Goal: Use online tool/utility: Utilize a website feature to perform a specific function

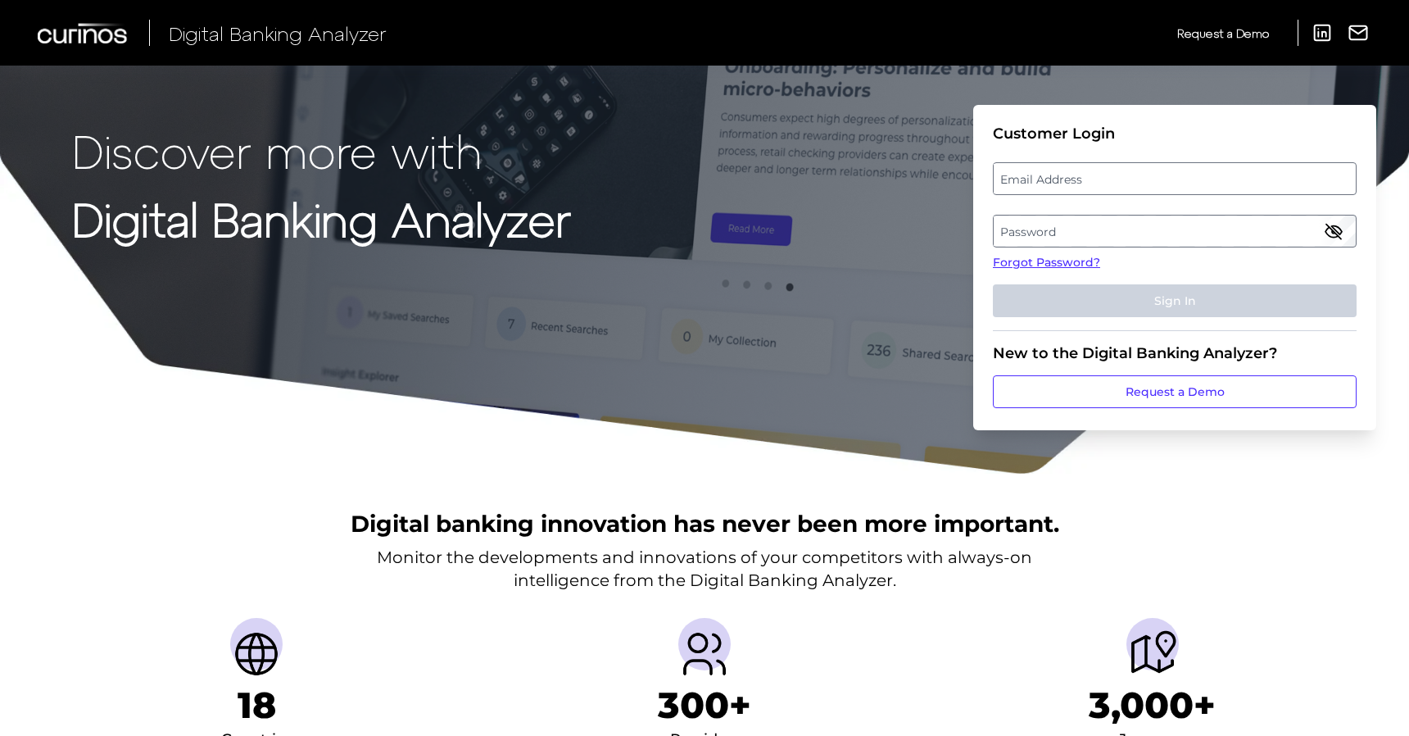
click at [1111, 180] on label "Email Address" at bounding box center [1174, 178] width 361 height 29
click at [1111, 180] on input "email" at bounding box center [1175, 178] width 364 height 33
click at [1061, 188] on input "Email Address" at bounding box center [1175, 178] width 364 height 33
type input "j"
click at [1041, 174] on label "Email Address" at bounding box center [1174, 178] width 361 height 29
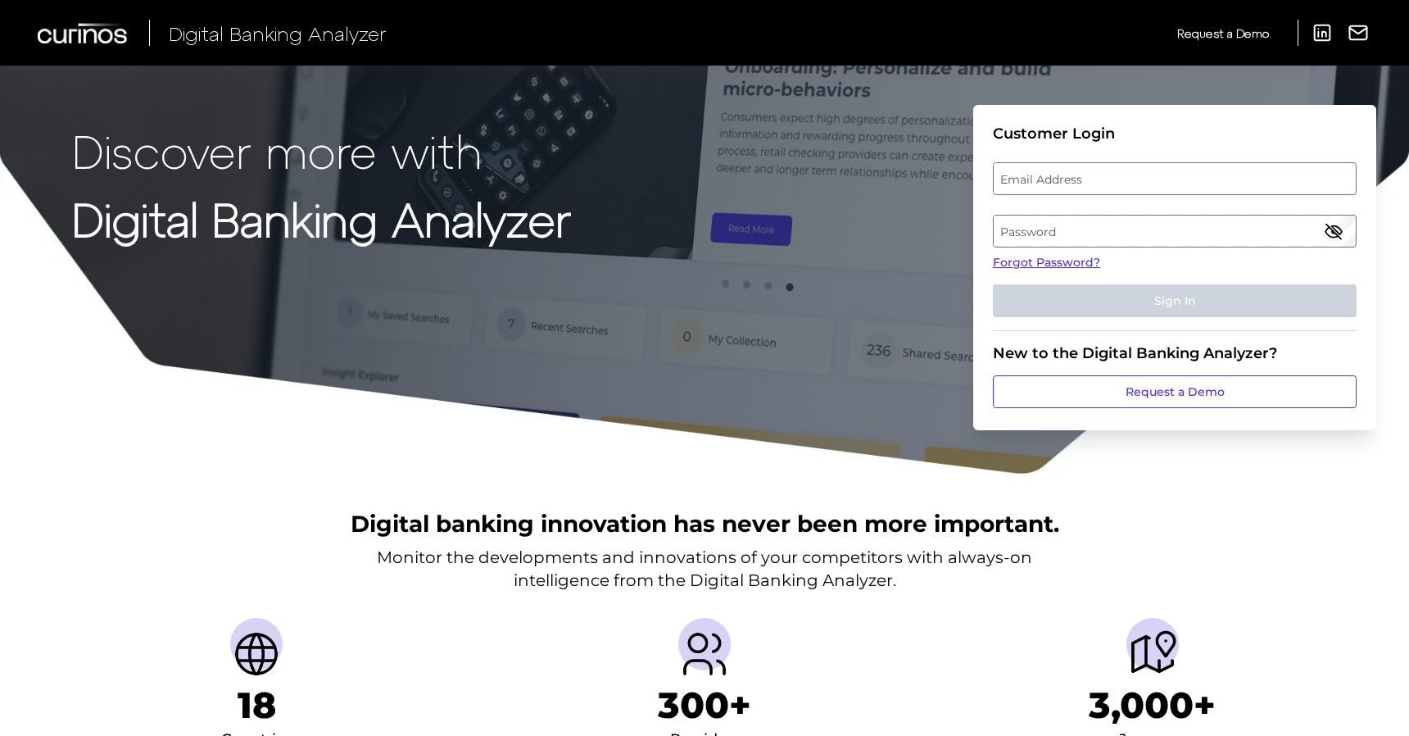
click at [1041, 174] on input "email" at bounding box center [1175, 178] width 364 height 33
paste input "[PERSON_NAME][EMAIL_ADDRESS][PERSON_NAME][DOMAIN_NAME]"
click at [1101, 177] on input "[PERSON_NAME][EMAIL_ADDRESS][PERSON_NAME][DOMAIN_NAME]" at bounding box center [1175, 178] width 364 height 33
type input "[PERSON_NAME][EMAIL_ADDRESS][PERSON_NAME][DOMAIN_NAME]"
click at [1046, 229] on label "Password" at bounding box center [1174, 230] width 361 height 29
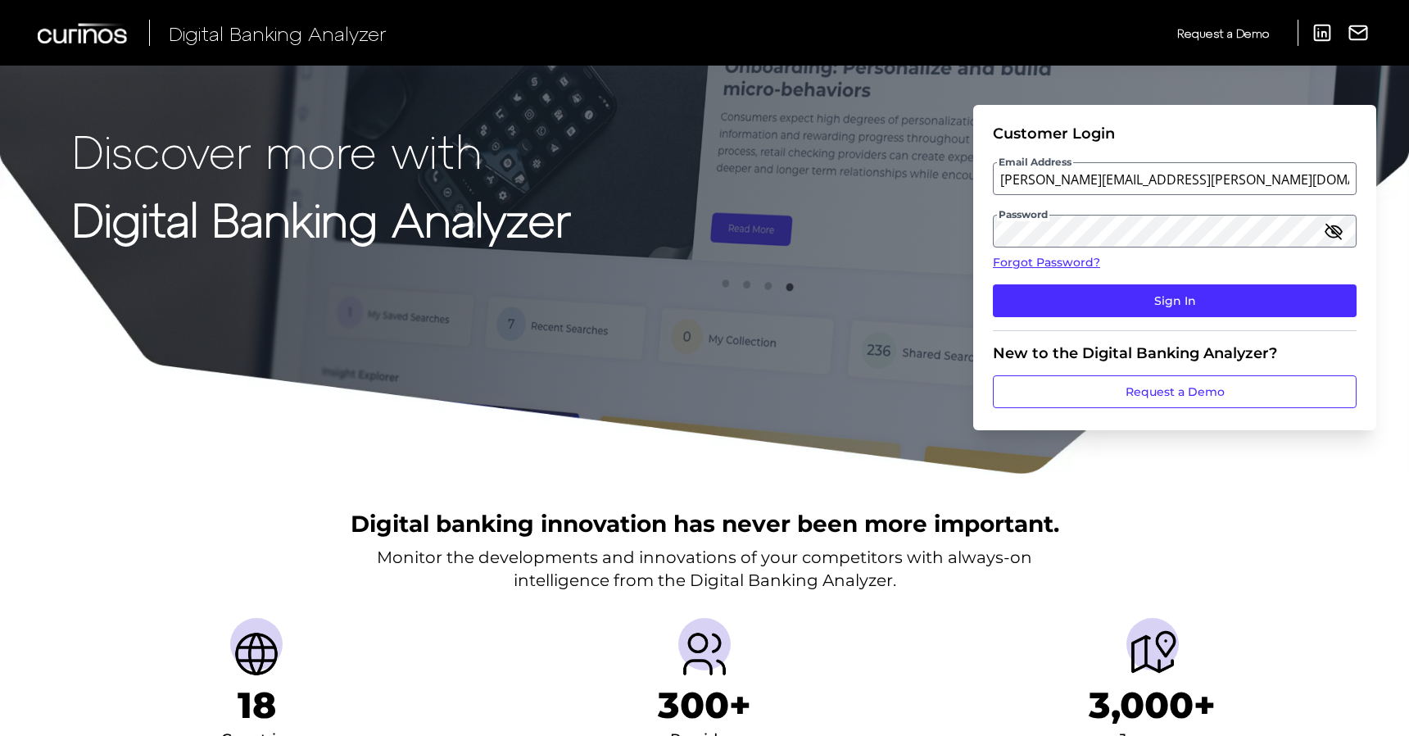
drag, startPoint x: 1205, startPoint y: 306, endPoint x: 1365, endPoint y: 188, distance: 199.2
click at [1207, 304] on button "Sign In" at bounding box center [1175, 300] width 364 height 33
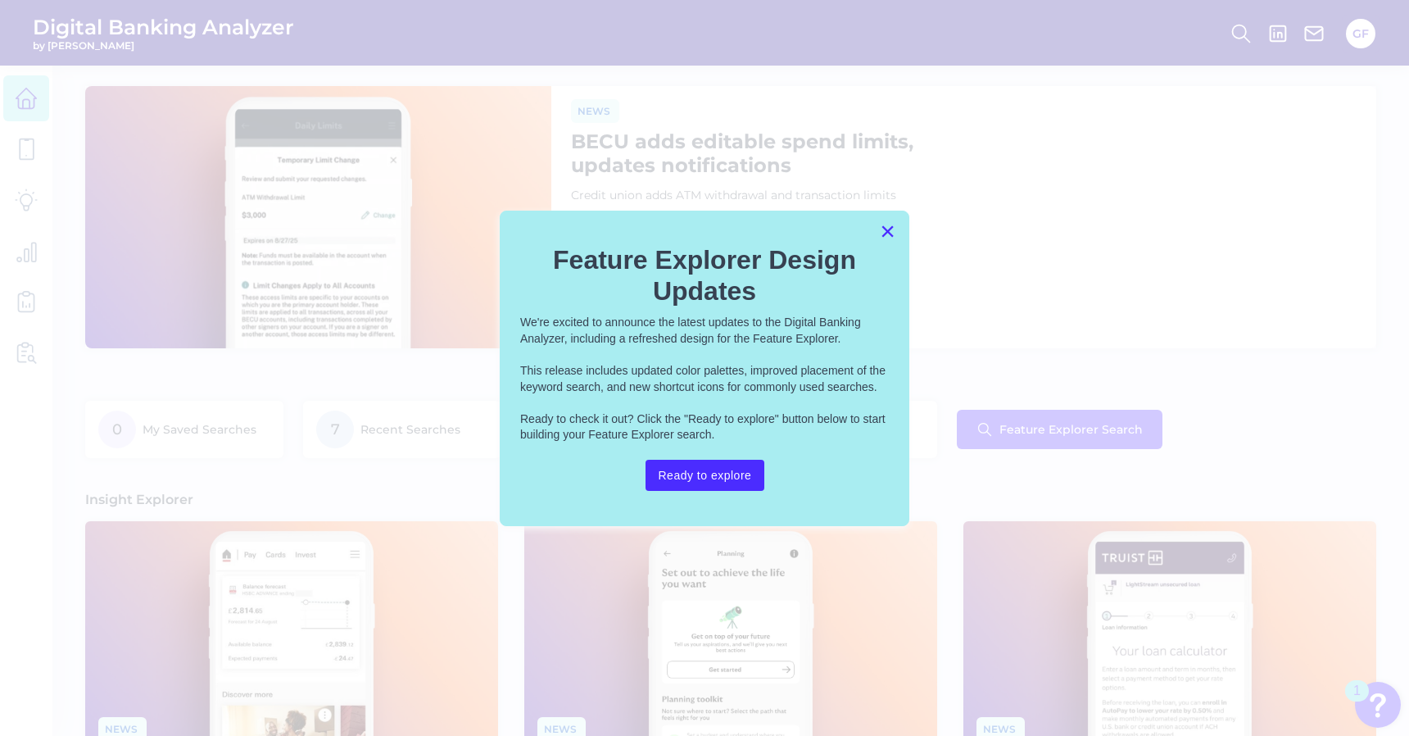
click at [894, 239] on button "×" at bounding box center [888, 231] width 16 height 26
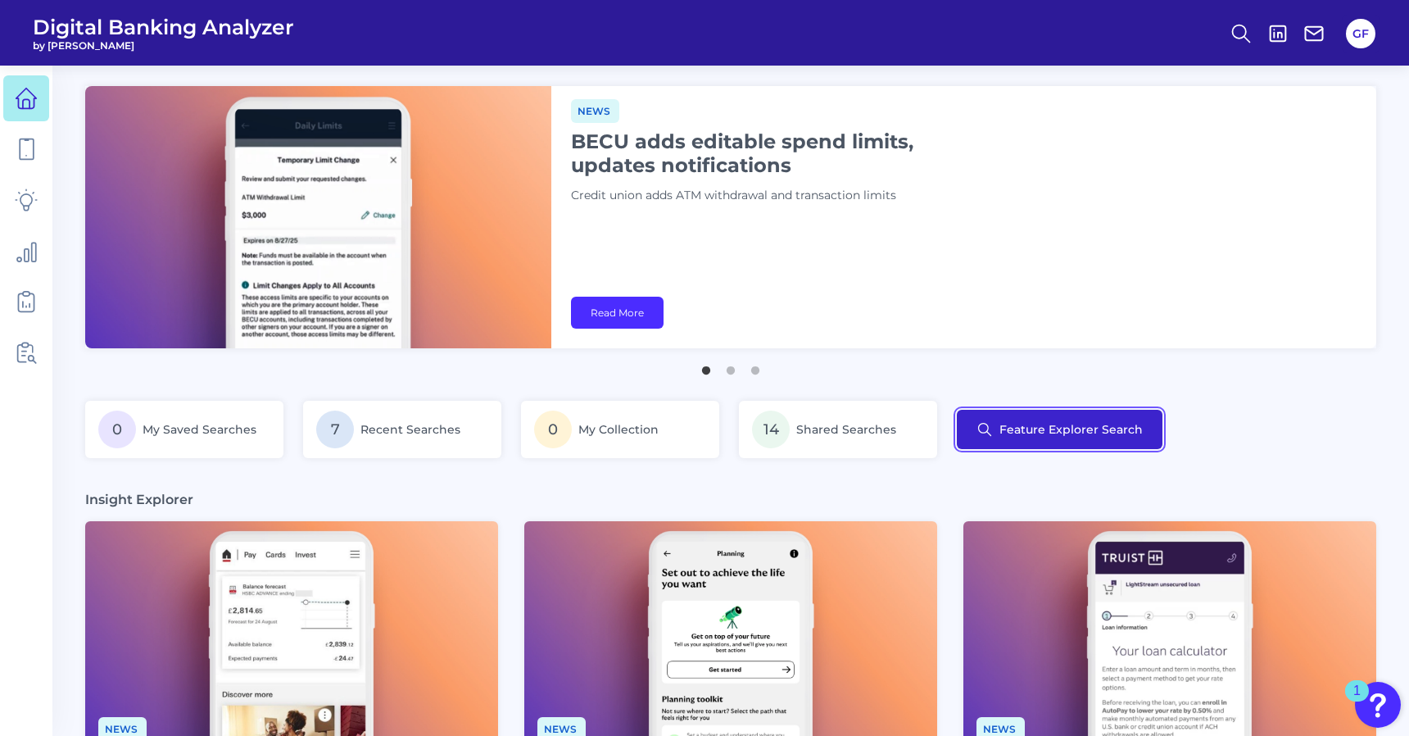
click at [1030, 442] on button "Feature Explorer Search" at bounding box center [1060, 429] width 206 height 39
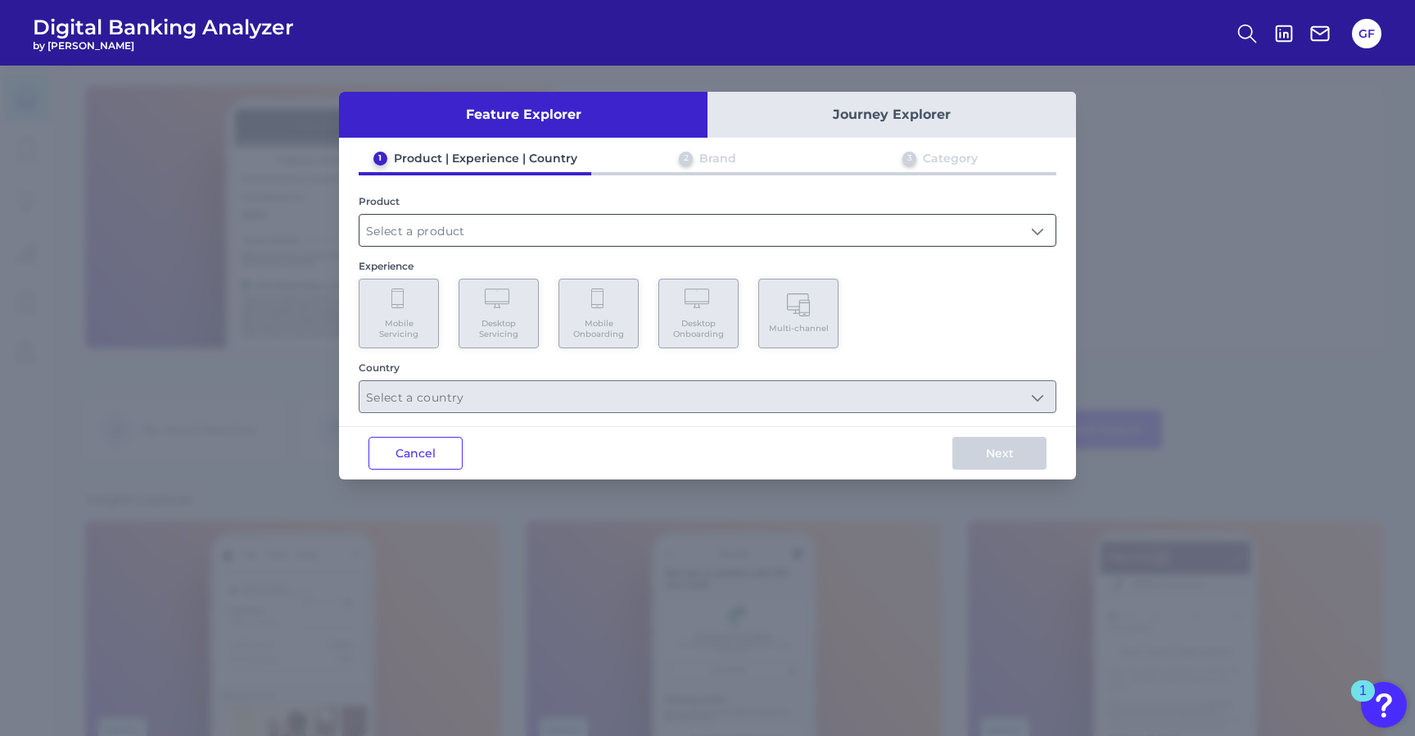
click at [605, 238] on input "text" at bounding box center [708, 230] width 696 height 31
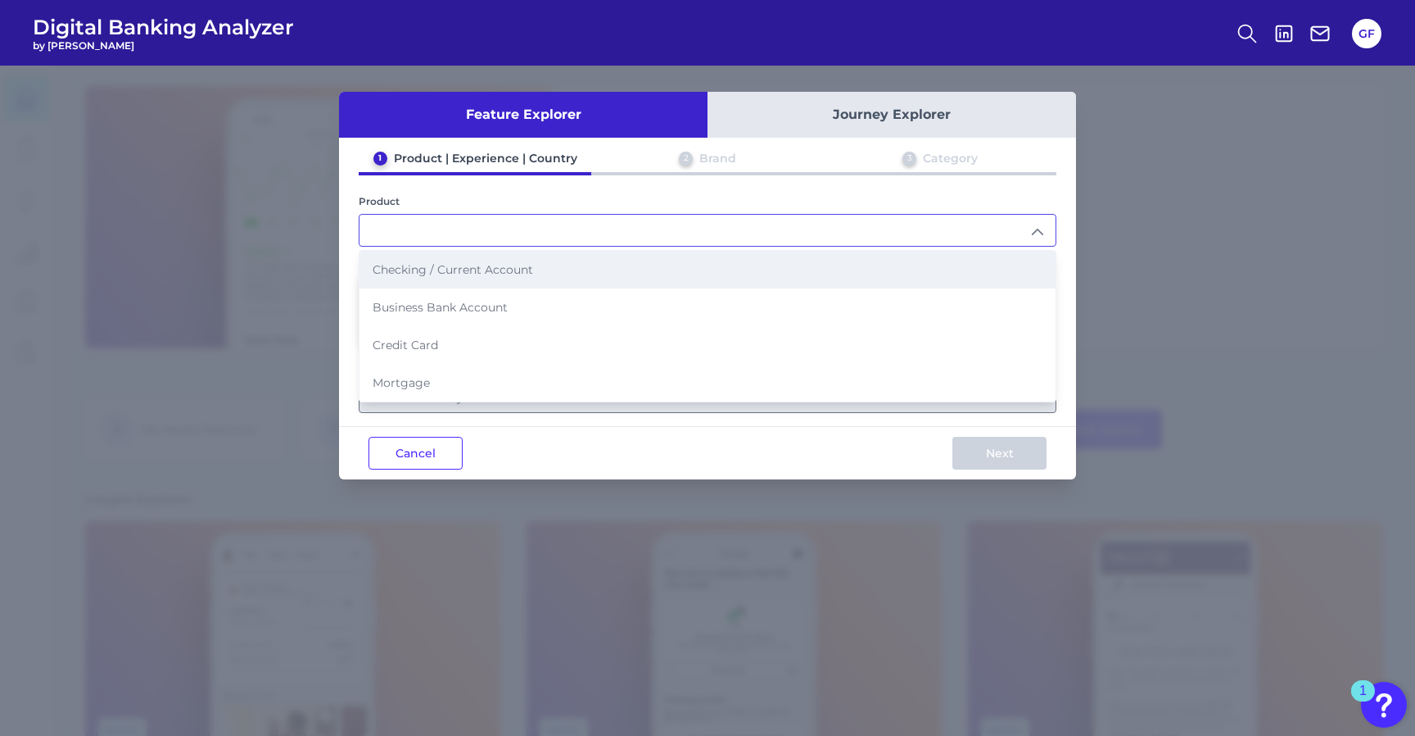
click at [587, 283] on li "Checking / Current Account" at bounding box center [708, 270] width 696 height 38
type input "Checking / Current Account"
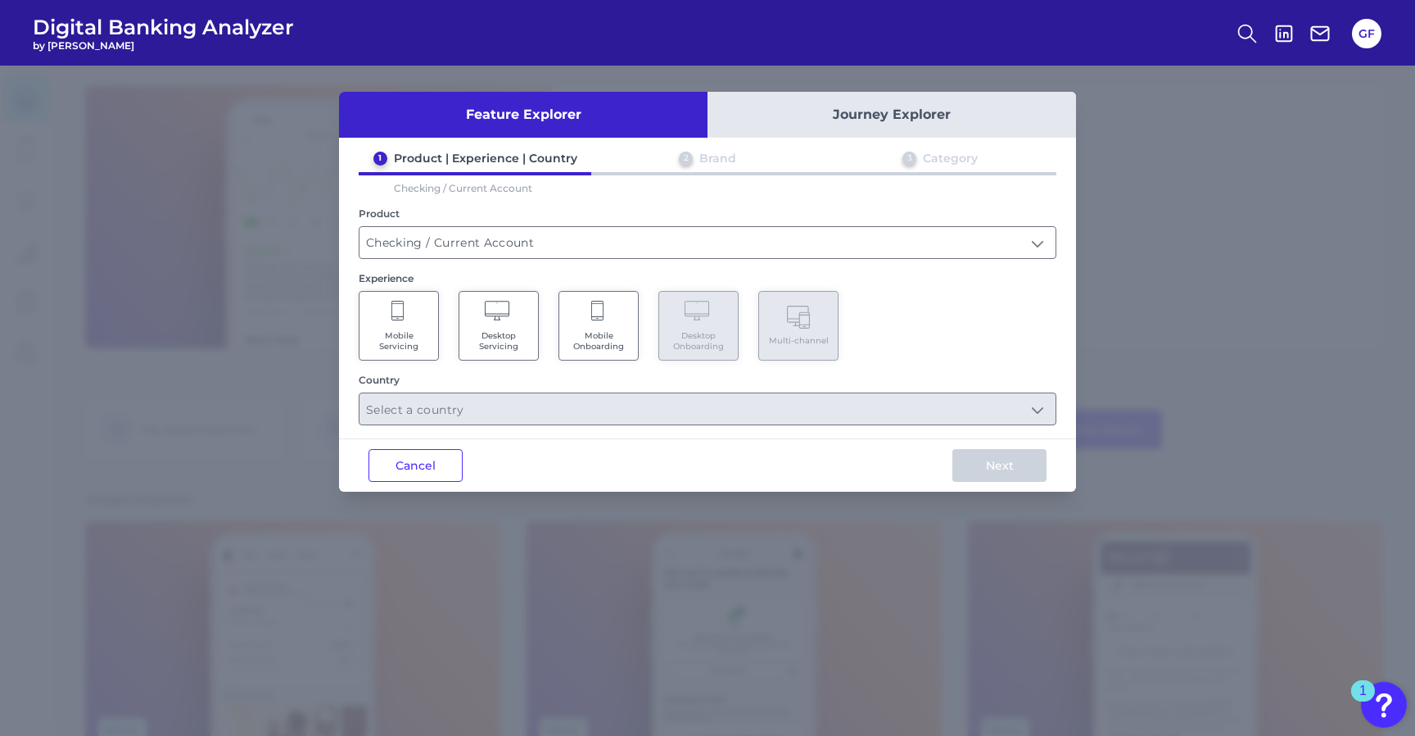
click at [571, 339] on span "Mobile Onboarding" at bounding box center [599, 340] width 62 height 21
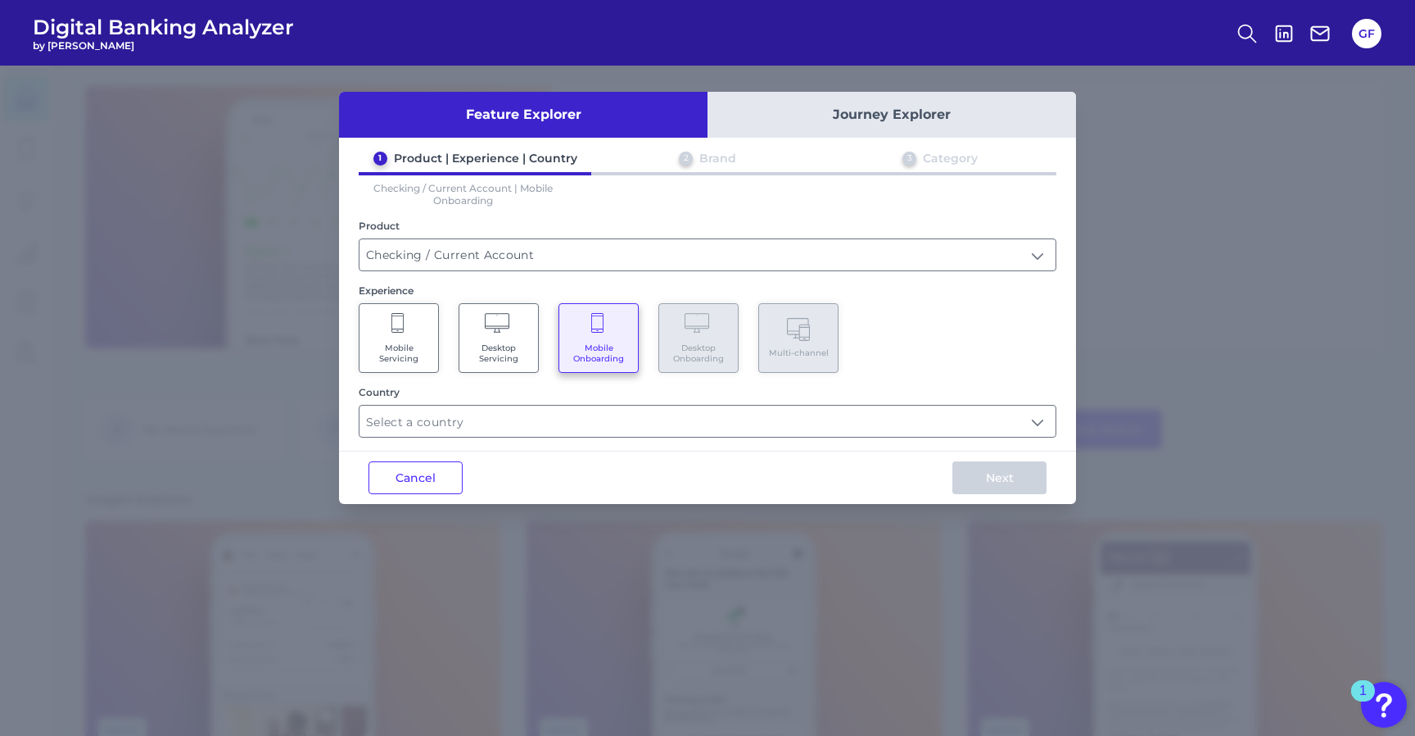
click at [536, 340] on Servicing "Desktop Servicing" at bounding box center [499, 338] width 80 height 70
click at [593, 343] on span "Mobile Onboarding" at bounding box center [599, 352] width 62 height 21
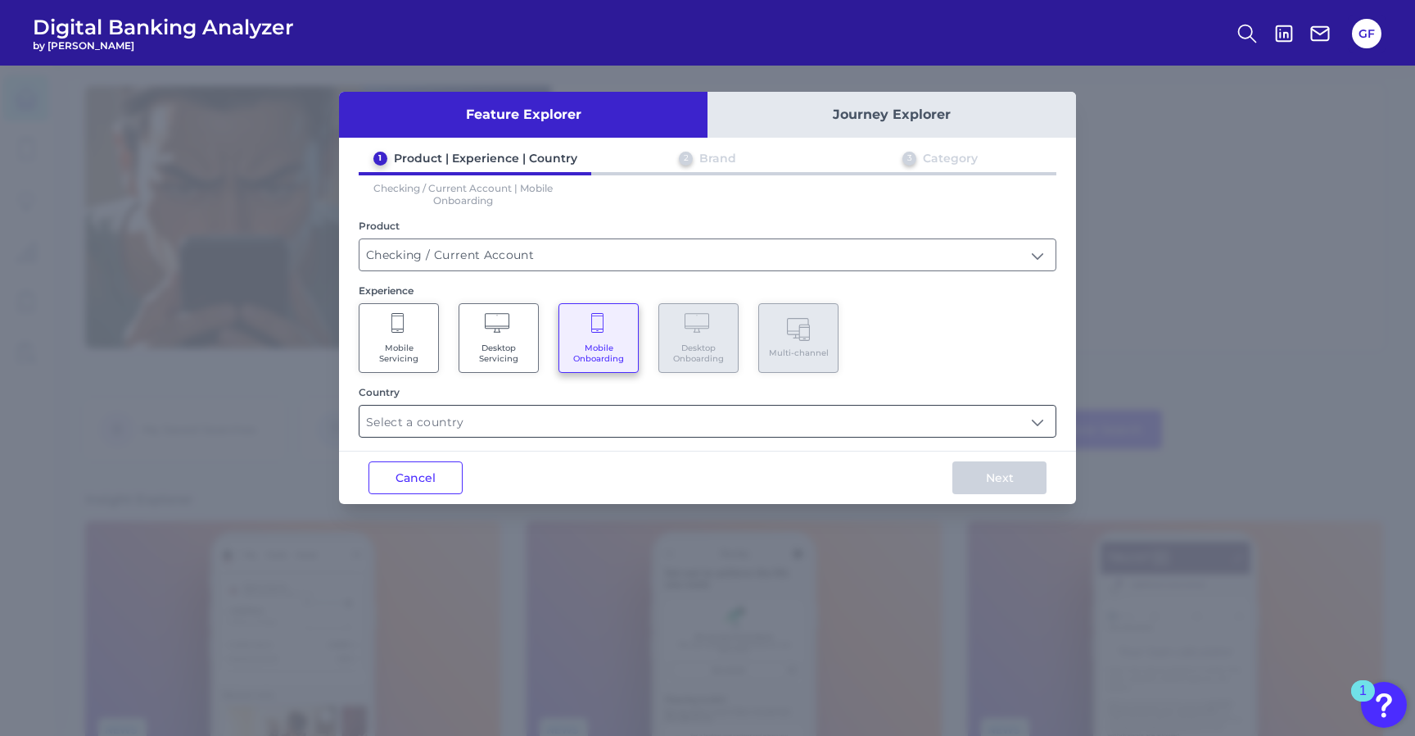
click at [692, 429] on input "text" at bounding box center [708, 420] width 696 height 31
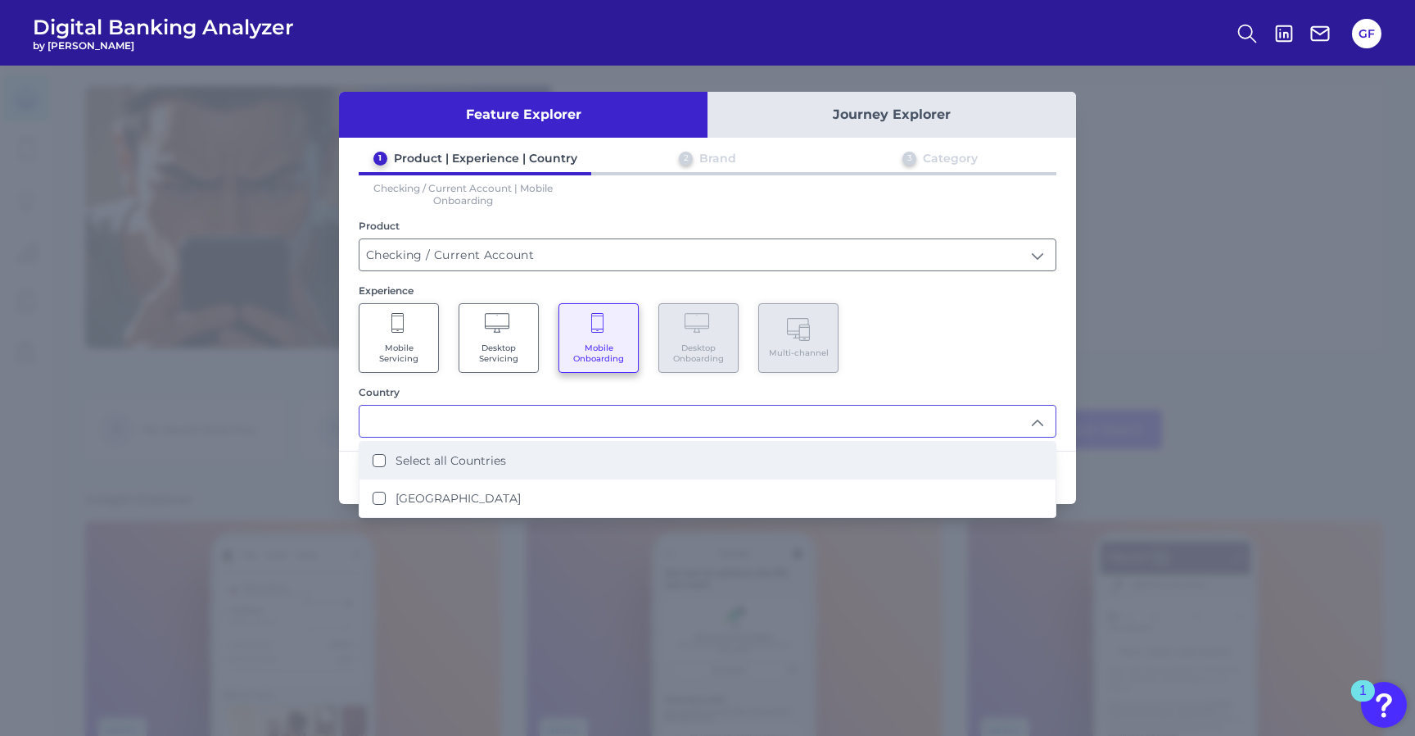
click at [642, 460] on li "Select all Countries" at bounding box center [708, 461] width 696 height 38
type input "Select all Countries"
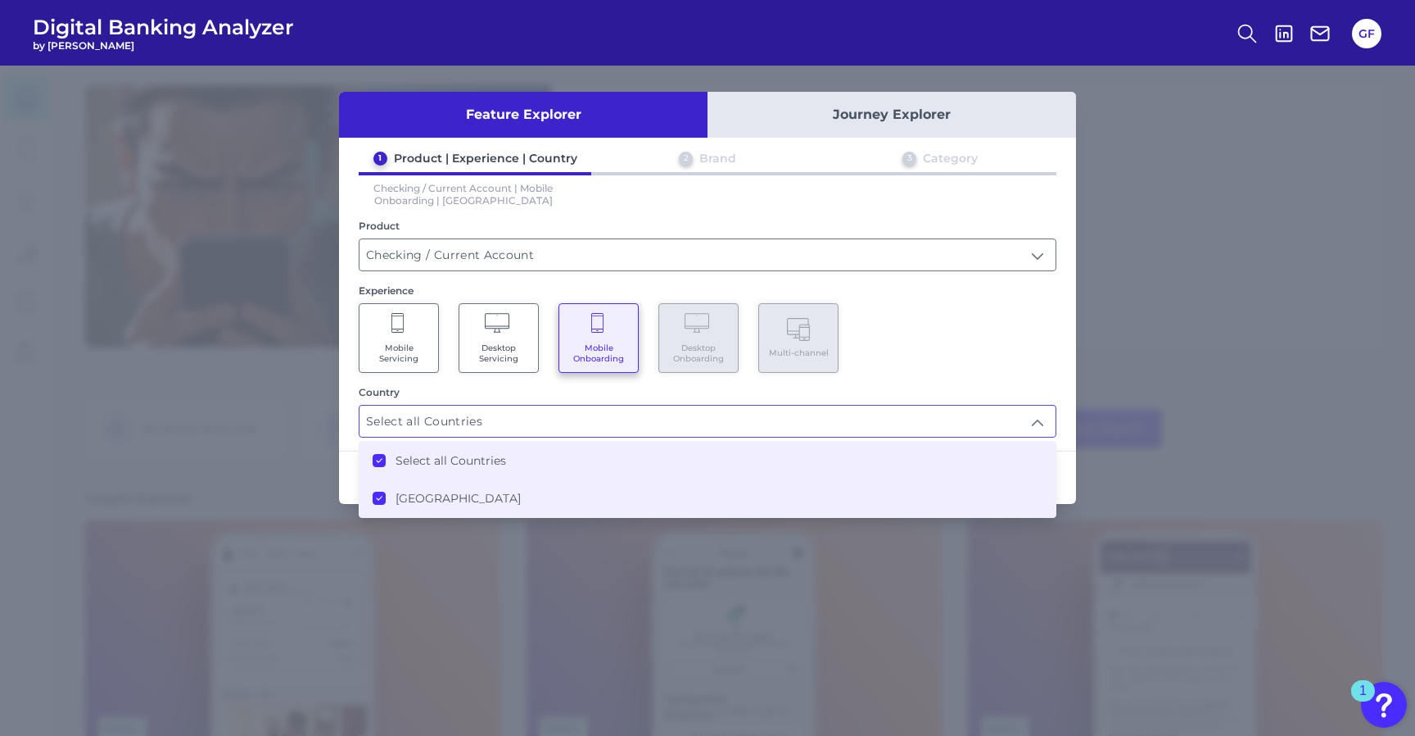
click at [968, 337] on div "Mobile Servicing Desktop Servicing Mobile Onboarding Desktop Onboarding Multi-c…" at bounding box center [708, 338] width 698 height 70
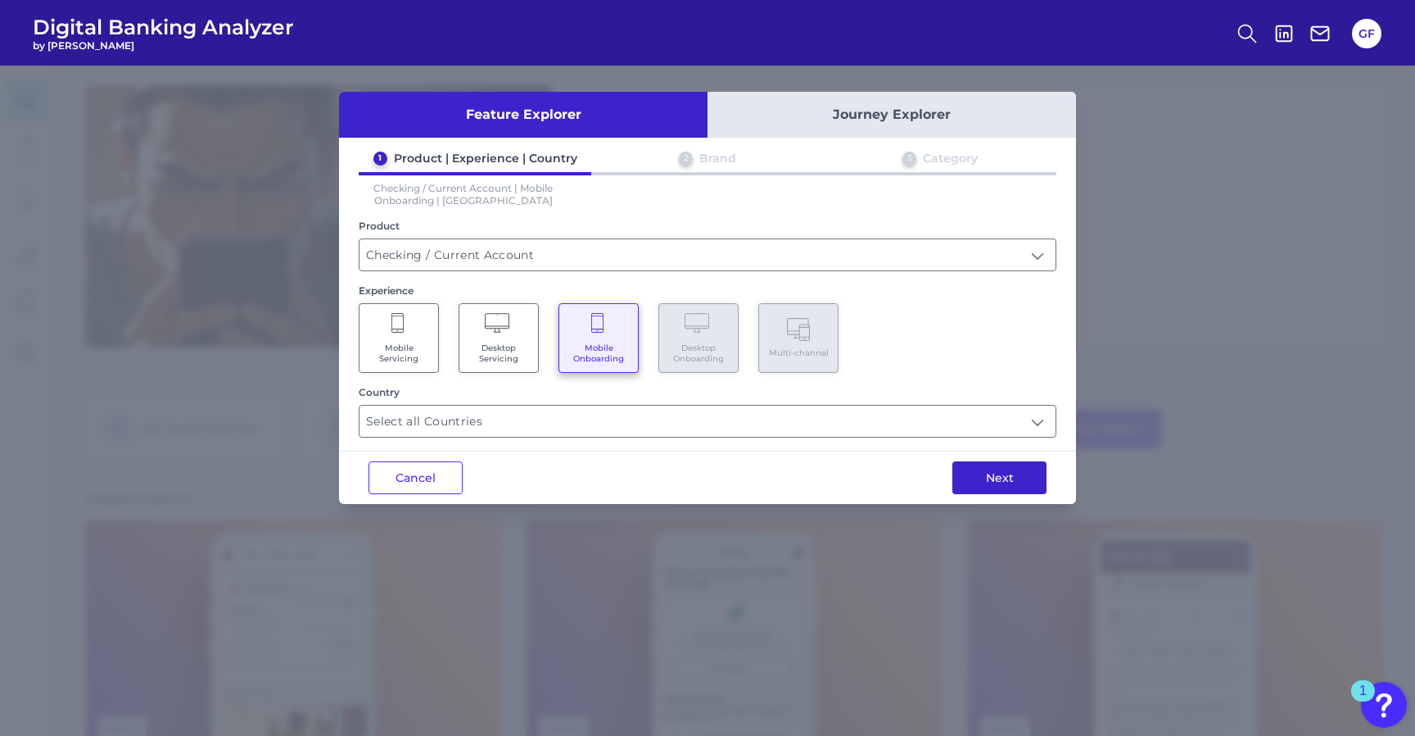
click at [1032, 475] on button "Next" at bounding box center [1000, 477] width 94 height 33
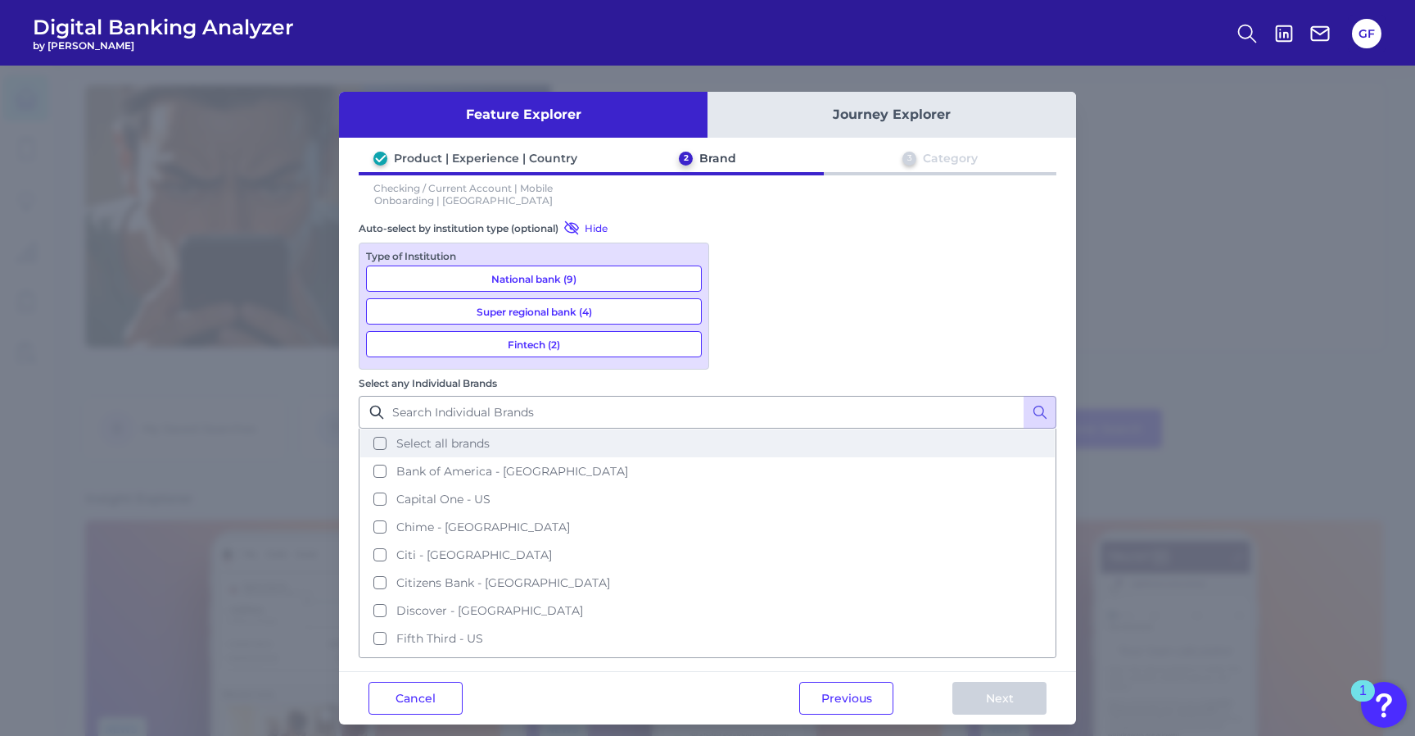
click at [490, 436] on span "Select all brands" at bounding box center [442, 443] width 93 height 15
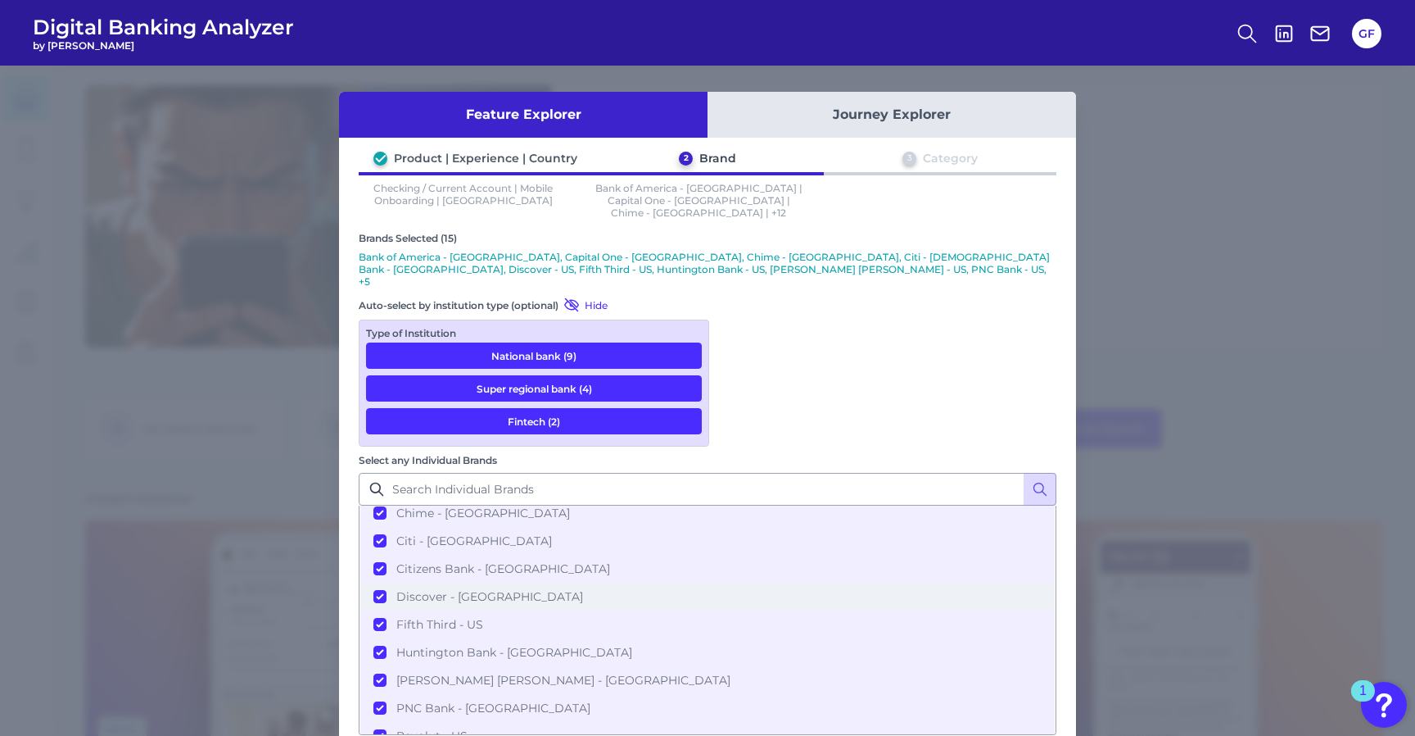
scroll to position [107, 0]
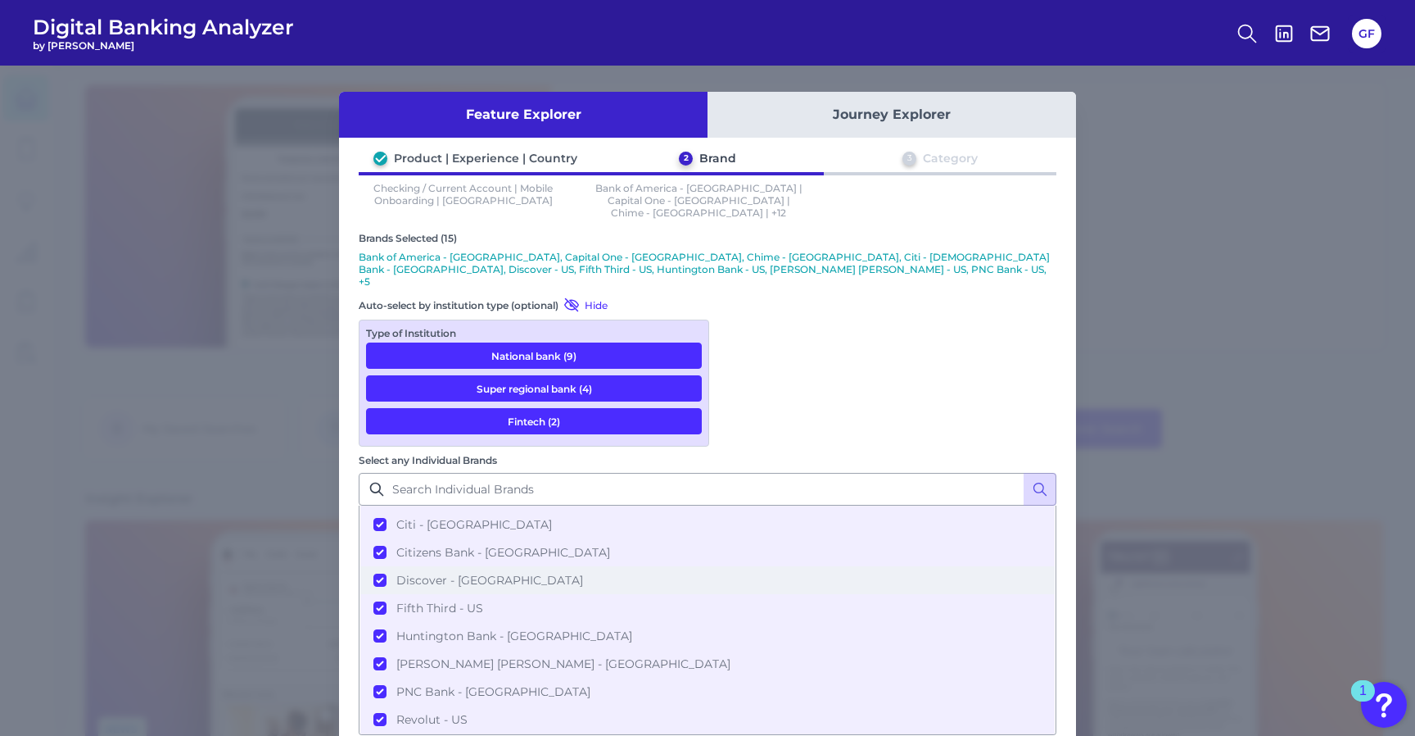
drag, startPoint x: 737, startPoint y: 368, endPoint x: 753, endPoint y: 389, distance: 26.4
click at [737, 538] on button "Citizens Bank - [GEOGRAPHIC_DATA]" at bounding box center [707, 552] width 695 height 28
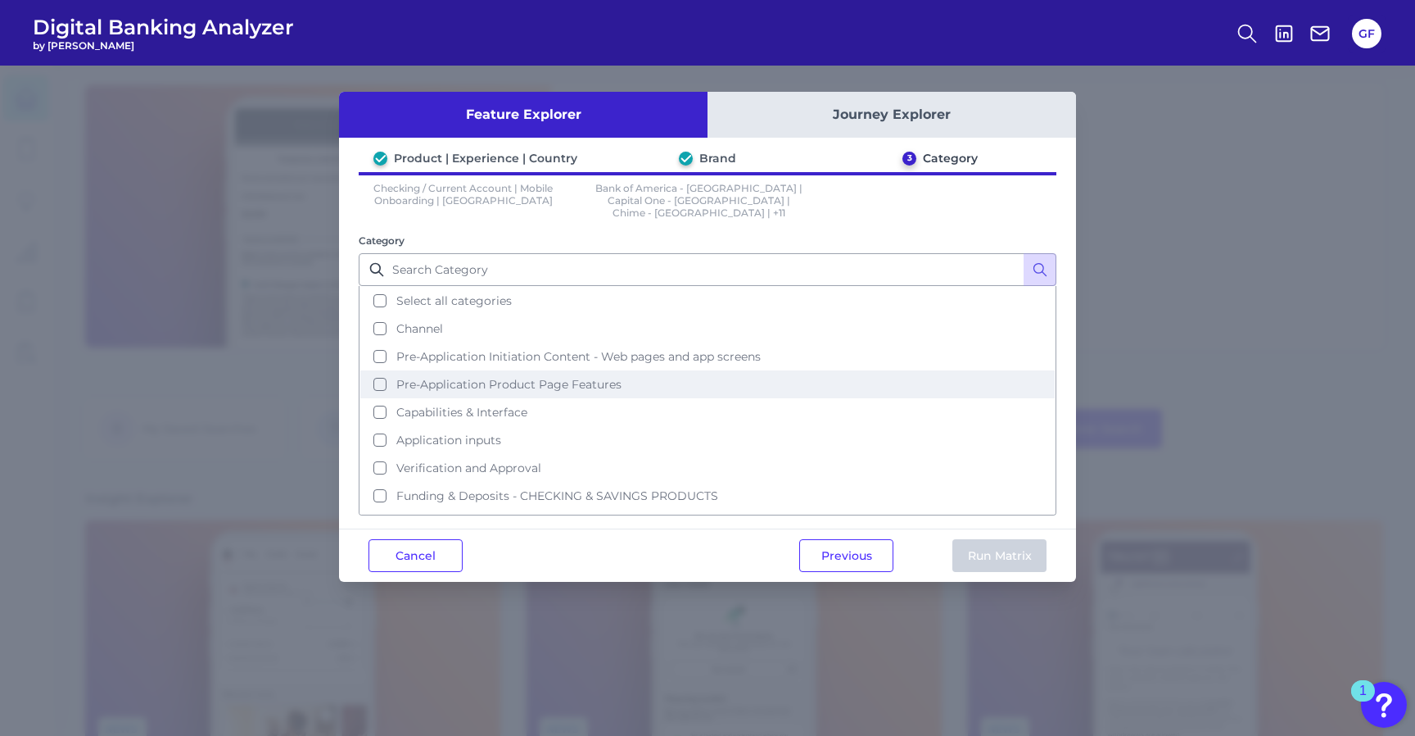
click at [472, 377] on span "Pre-Application Product Page Features" at bounding box center [508, 384] width 225 height 15
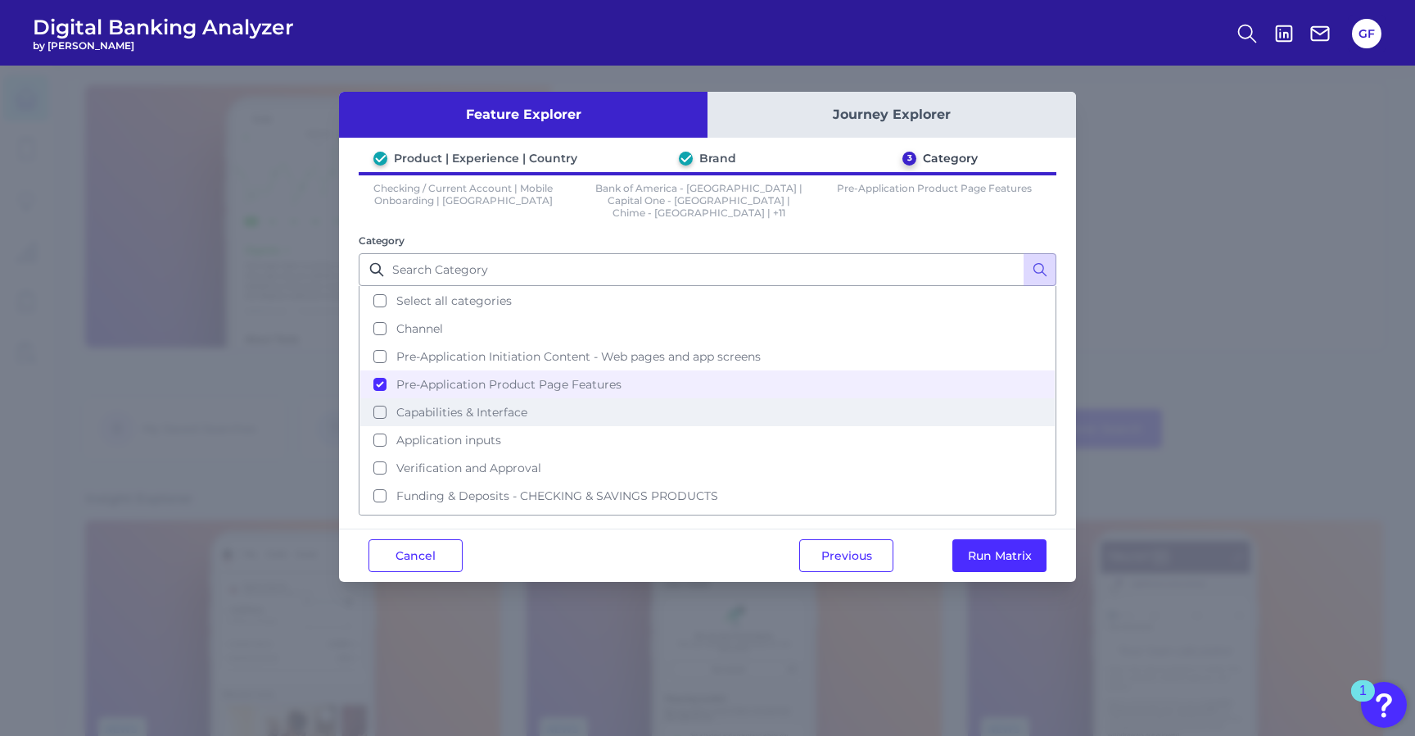
click at [496, 405] on span "Capabilities & Interface" at bounding box center [461, 412] width 131 height 15
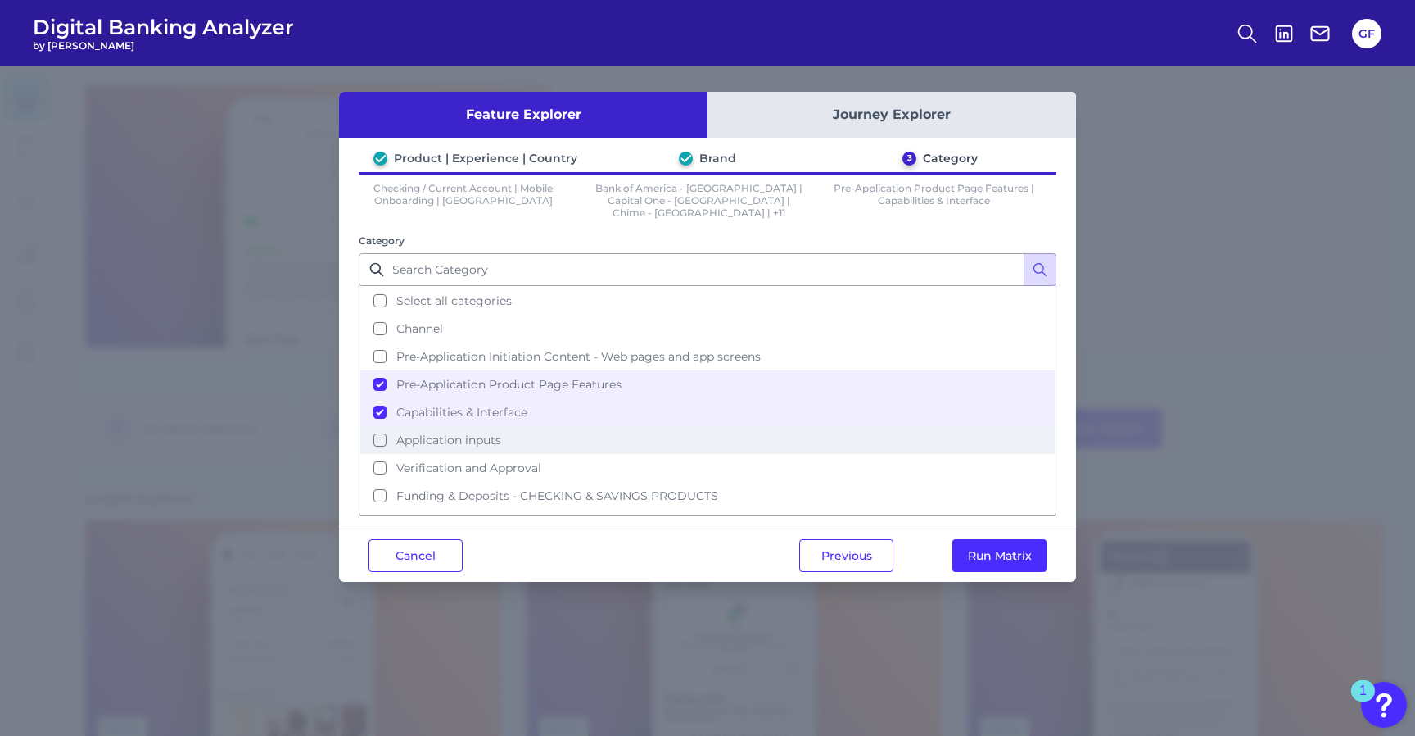
click at [489, 432] on span "Application inputs" at bounding box center [448, 439] width 105 height 15
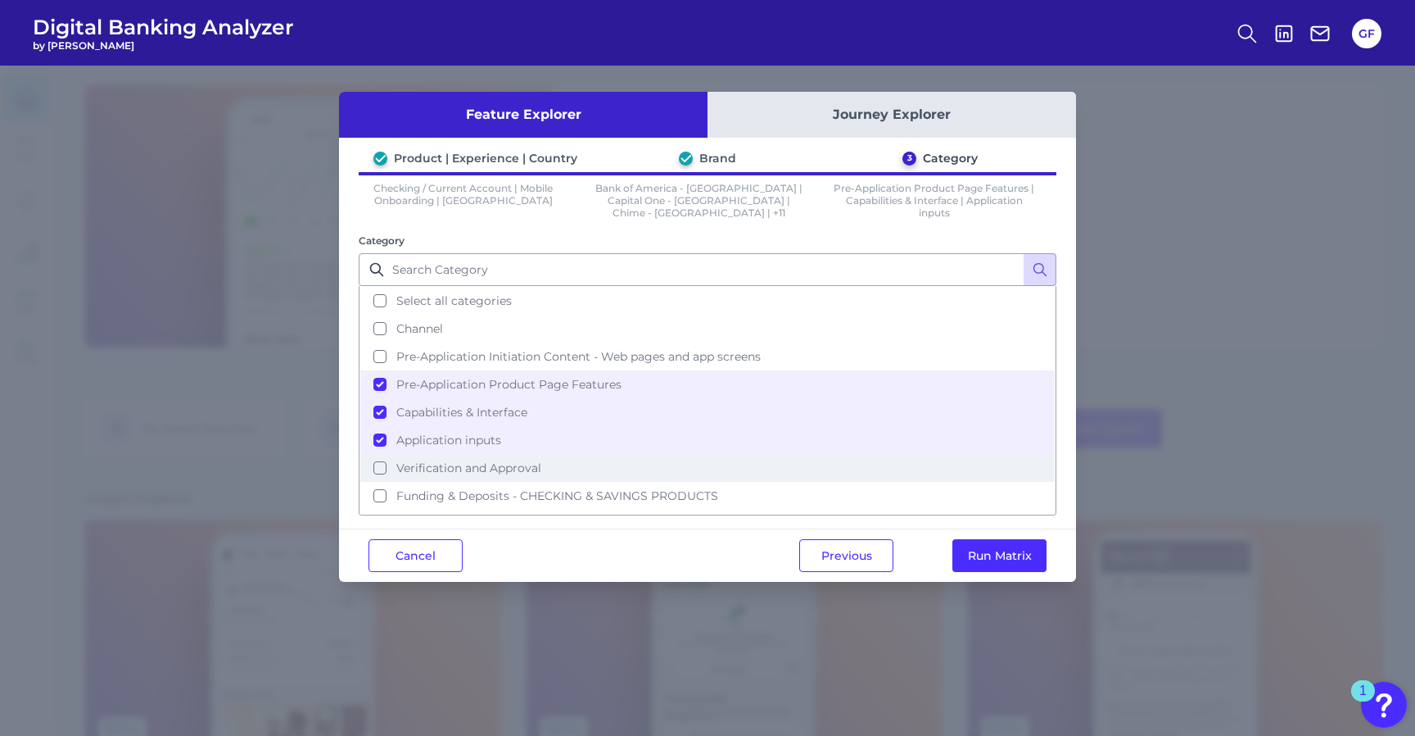
click at [514, 470] on span "Verification and Approval" at bounding box center [468, 467] width 145 height 15
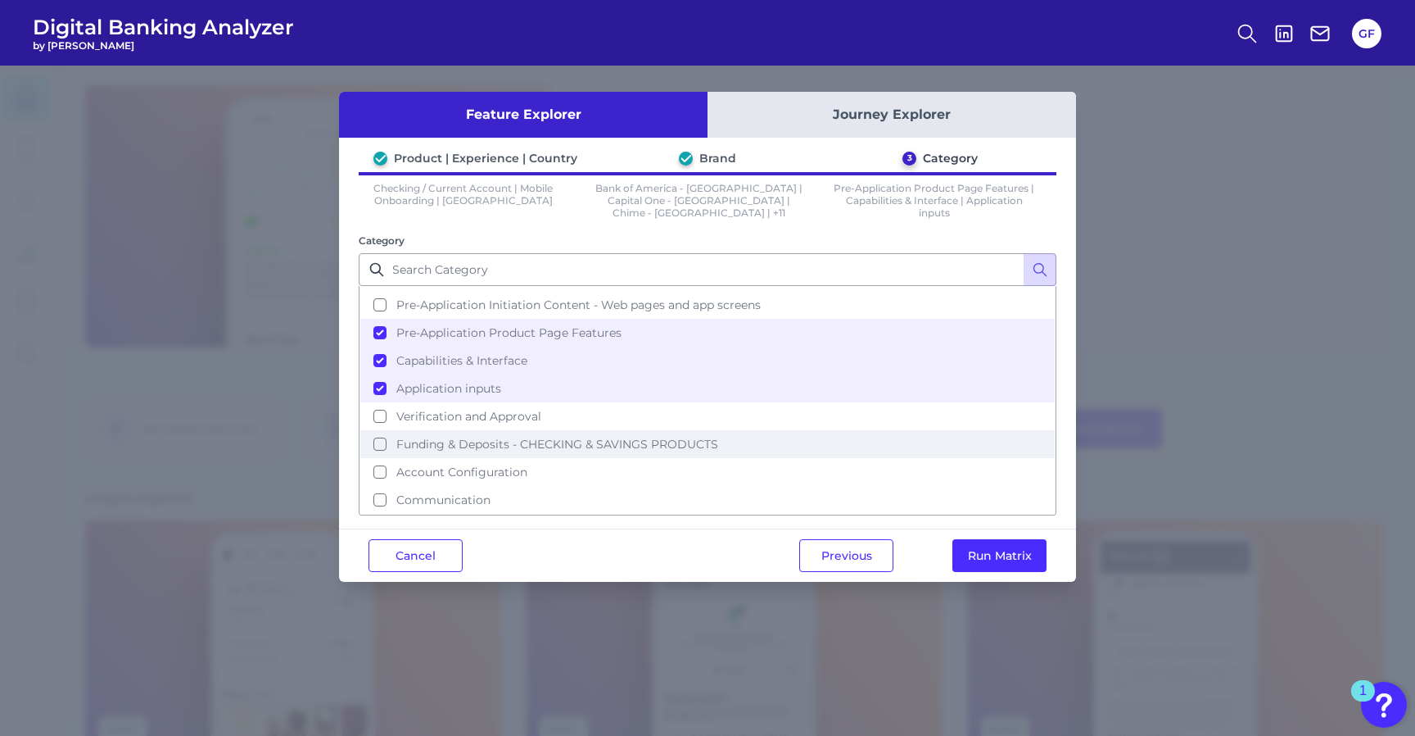
click at [523, 455] on button "Funding & Deposits - CHECKING & SAVINGS PRODUCTS" at bounding box center [707, 444] width 695 height 28
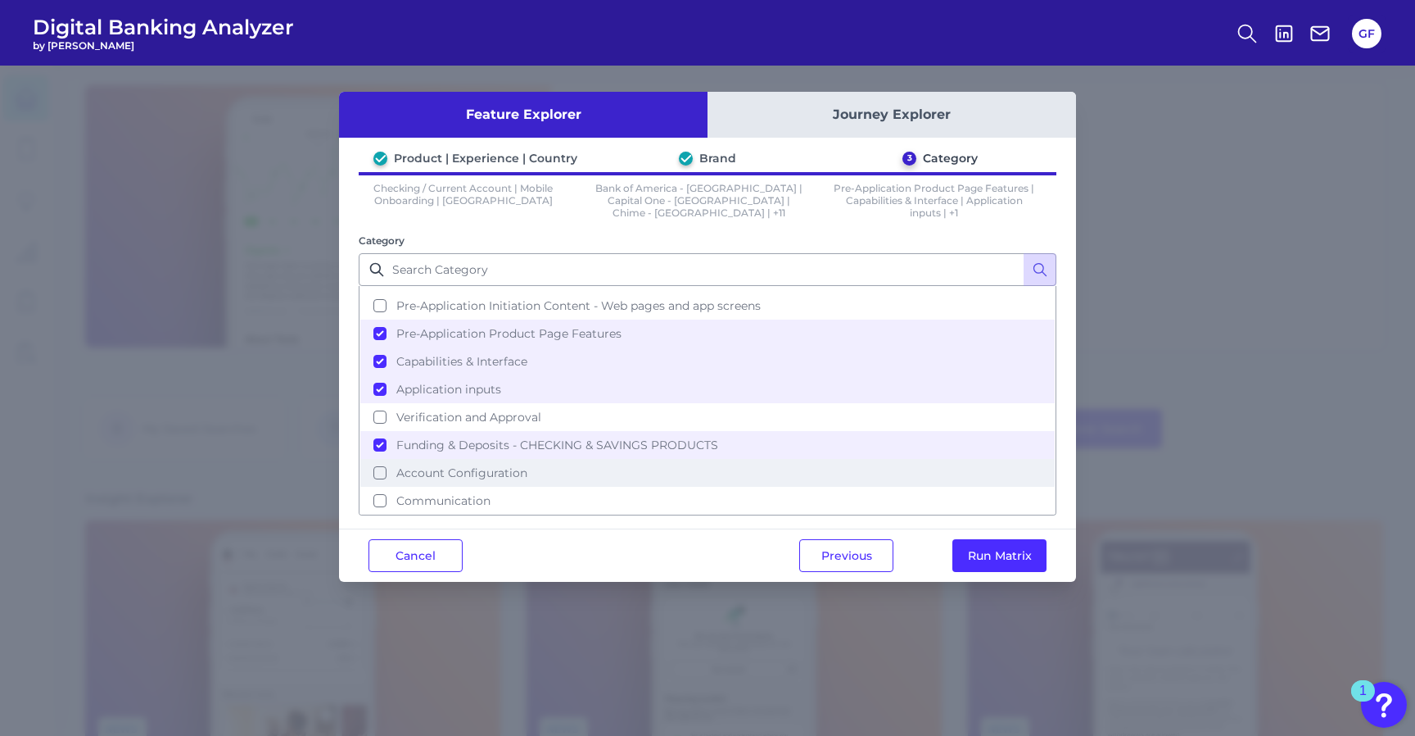
scroll to position [52, 0]
click at [525, 474] on span "Account Configuration" at bounding box center [461, 471] width 131 height 15
drag, startPoint x: 994, startPoint y: 555, endPoint x: 1003, endPoint y: 549, distance: 10.7
click at [996, 554] on button "Run Matrix" at bounding box center [1000, 555] width 94 height 33
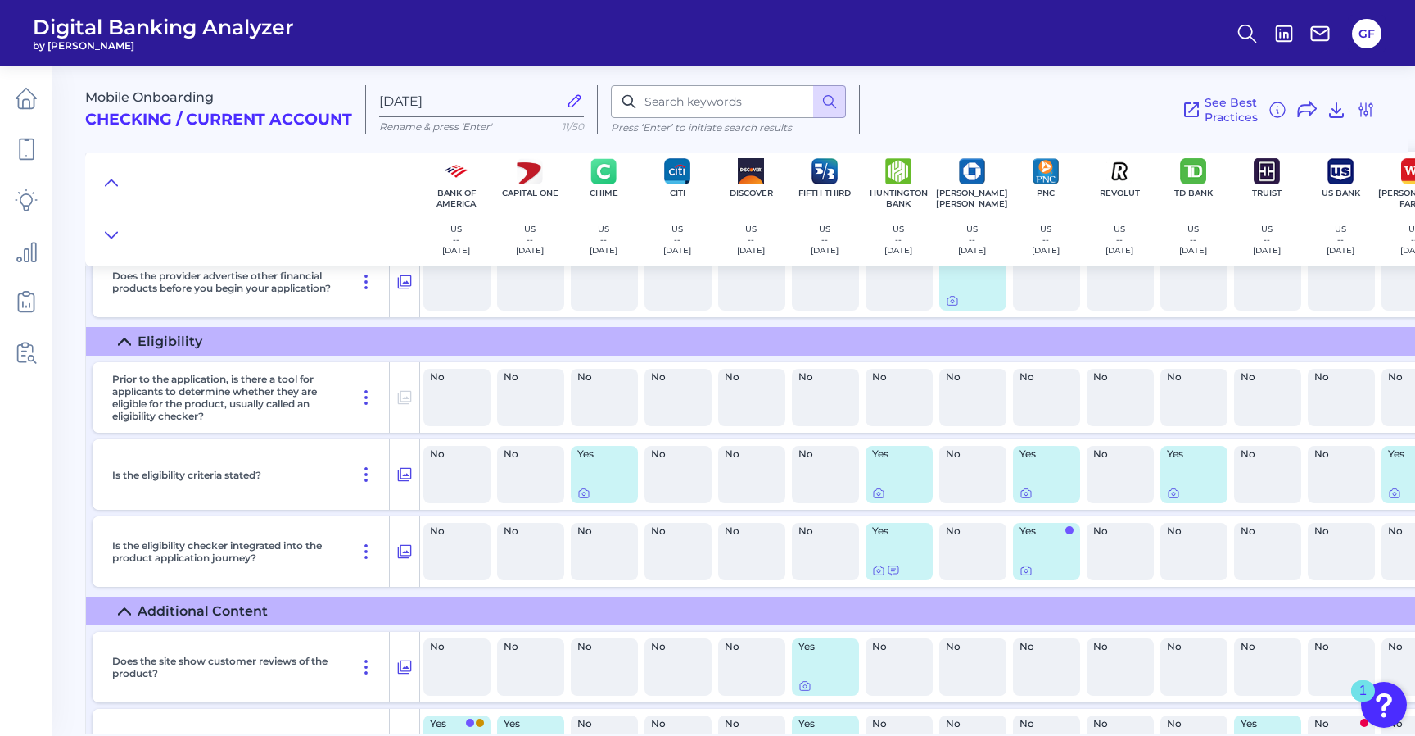
scroll to position [523, 0]
click at [582, 495] on icon at bounding box center [583, 492] width 13 height 13
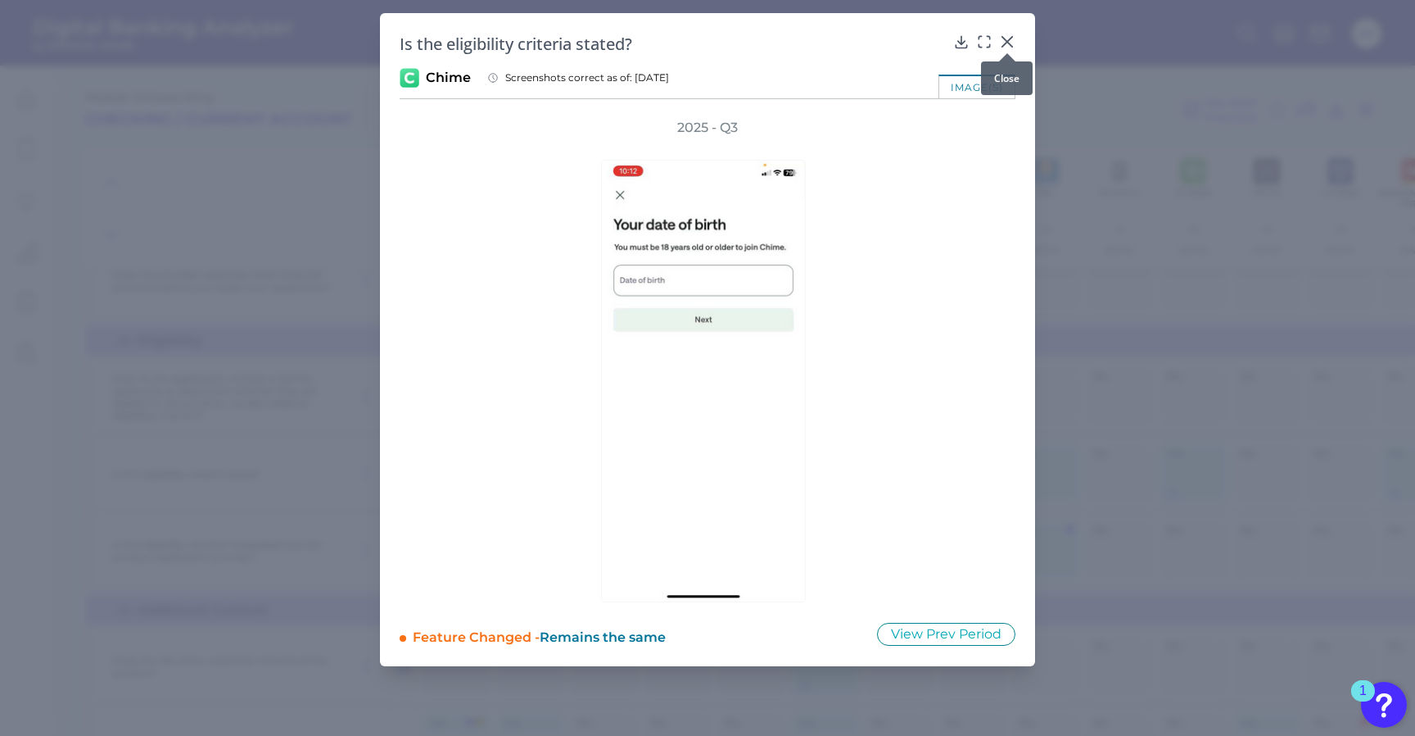
click at [1011, 47] on div at bounding box center [1007, 53] width 16 height 16
click at [1009, 34] on icon at bounding box center [1007, 42] width 16 height 16
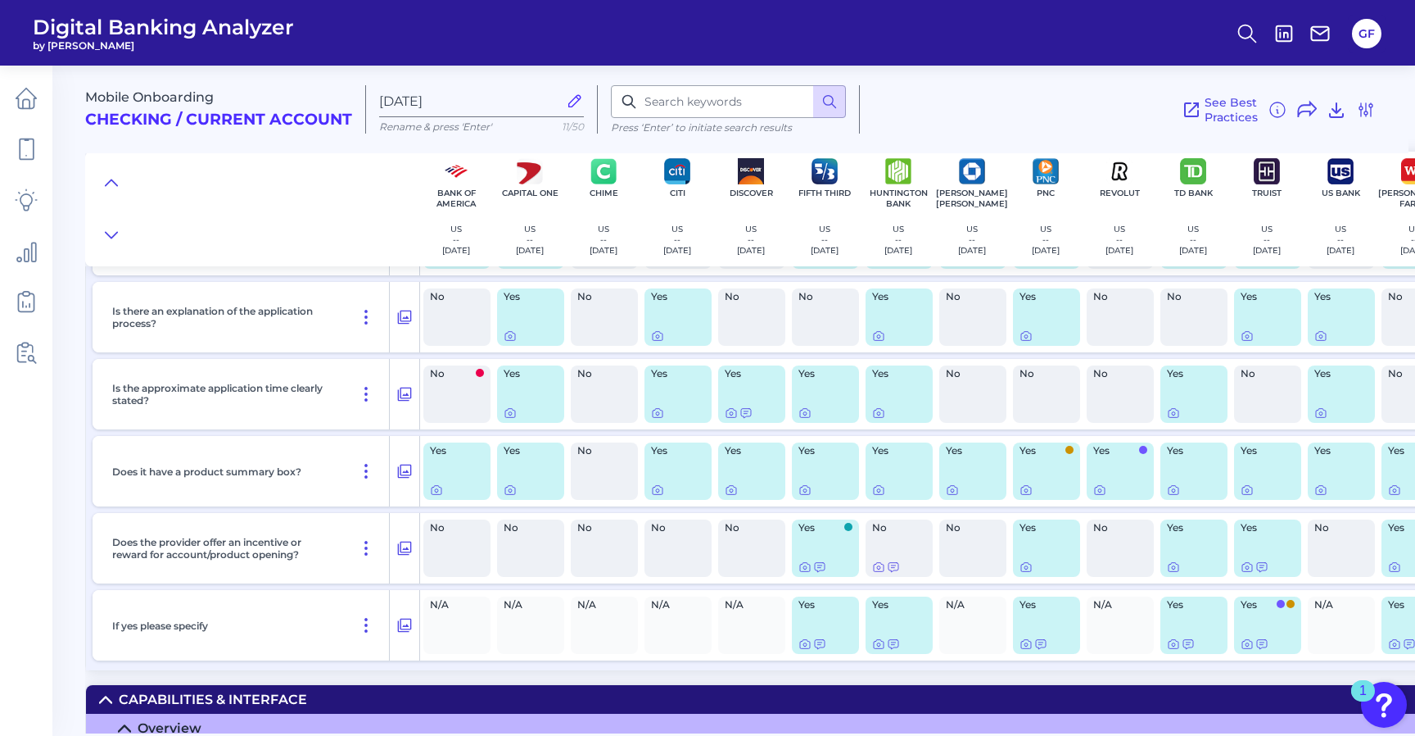
scroll to position [1106, 0]
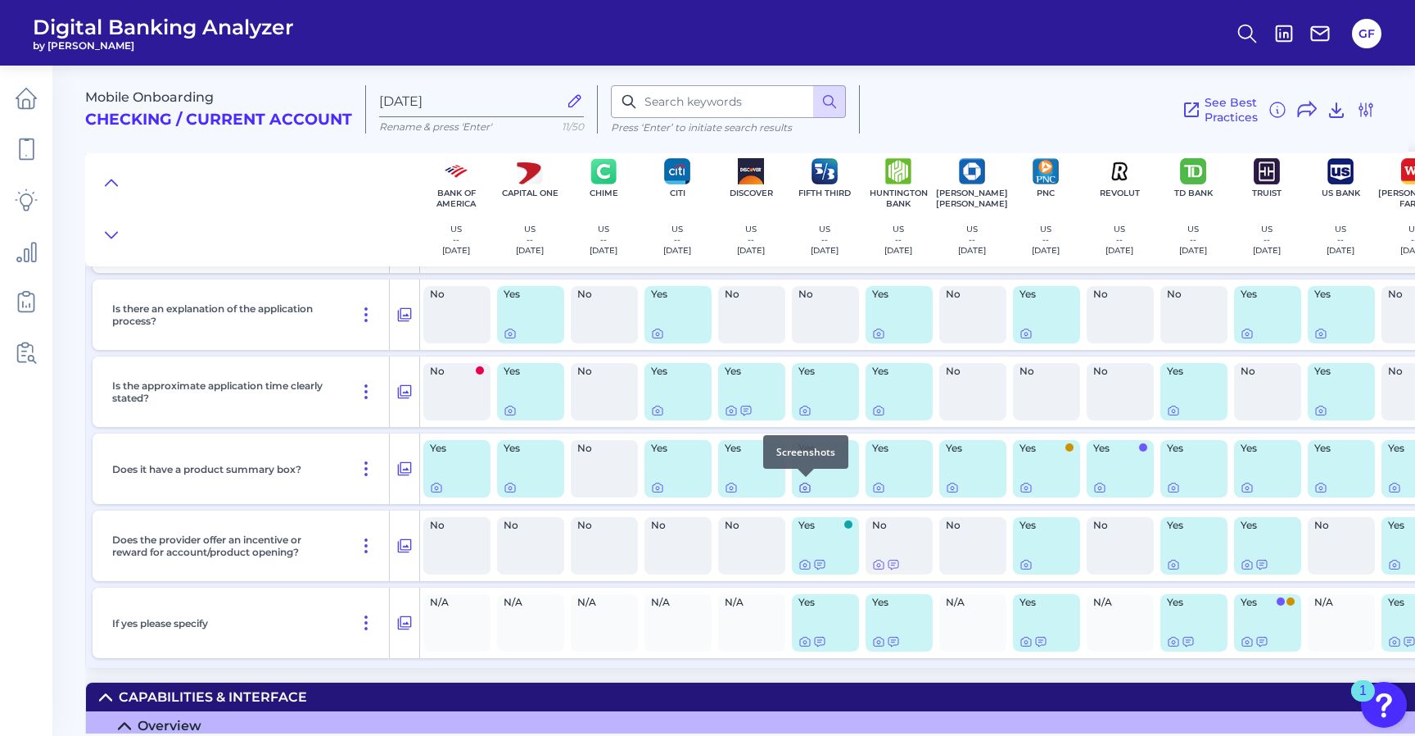
click at [803, 487] on icon at bounding box center [805, 487] width 13 height 13
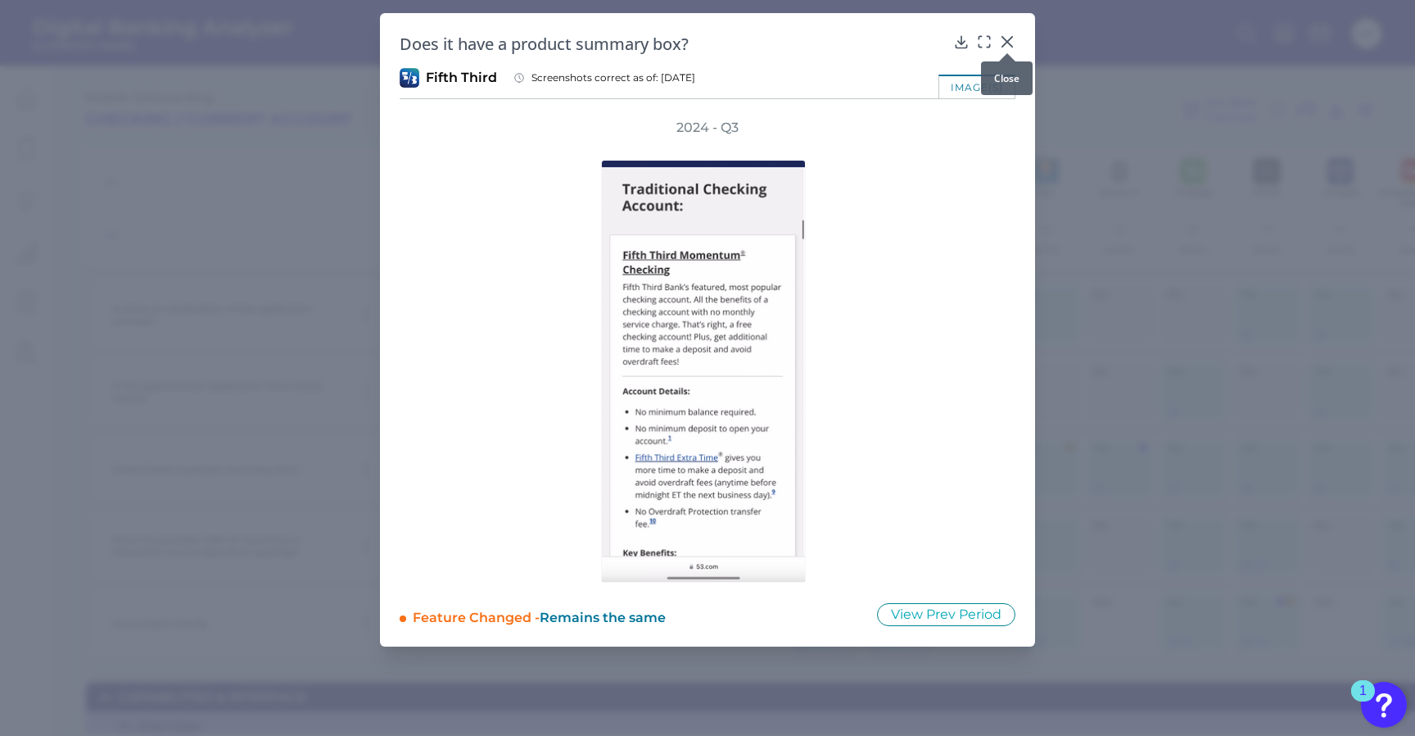
drag, startPoint x: 1010, startPoint y: 43, endPoint x: 1000, endPoint y: 51, distance: 12.3
click at [1003, 45] on div at bounding box center [1007, 53] width 16 height 16
click at [1010, 43] on icon at bounding box center [1007, 42] width 16 height 16
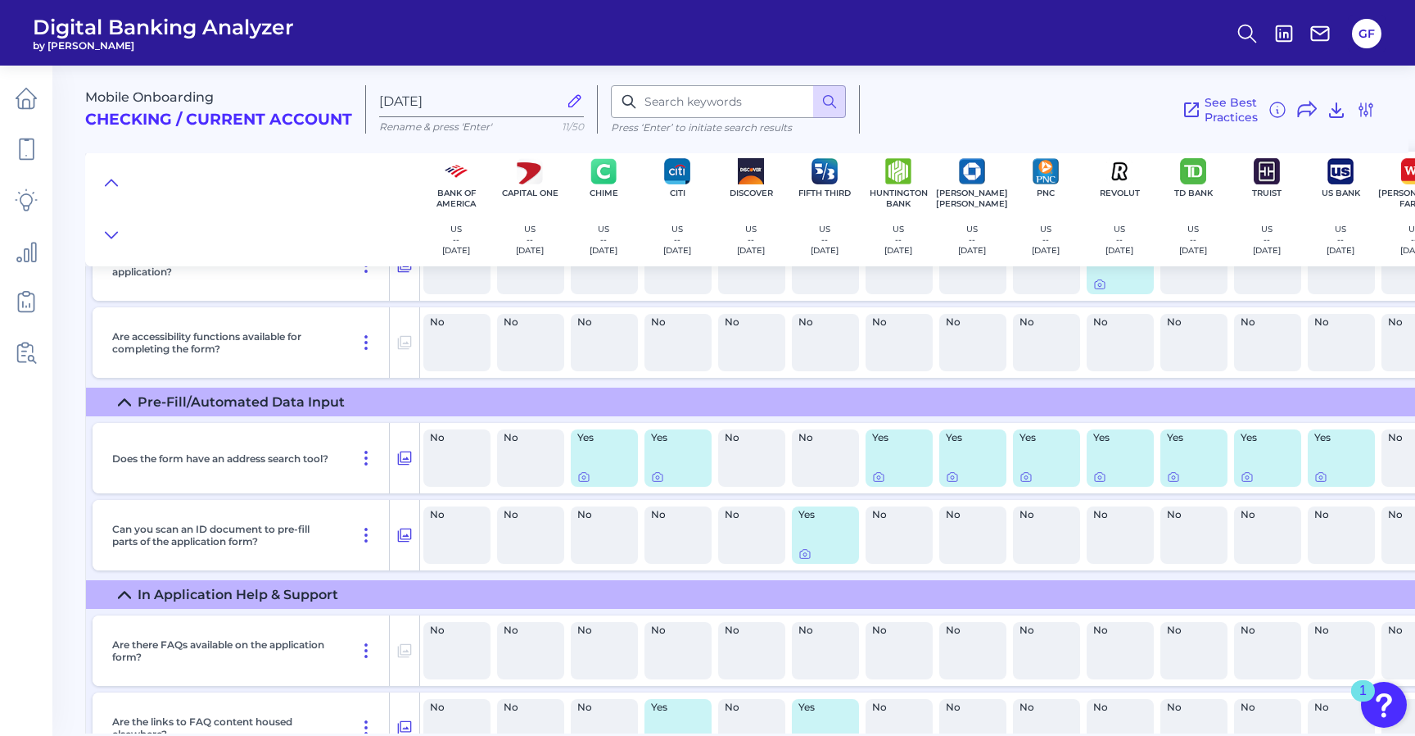
scroll to position [2968, 0]
